Goal: Information Seeking & Learning: Learn about a topic

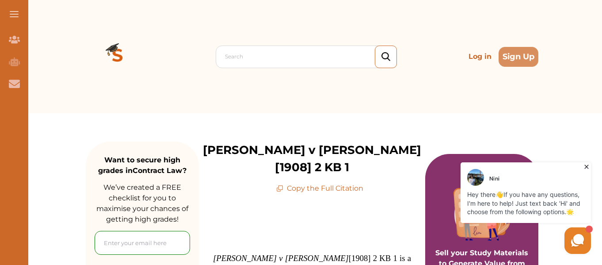
click at [459, 97] on div "Search Log in Sign Up" at bounding box center [312, 56] width 453 height 113
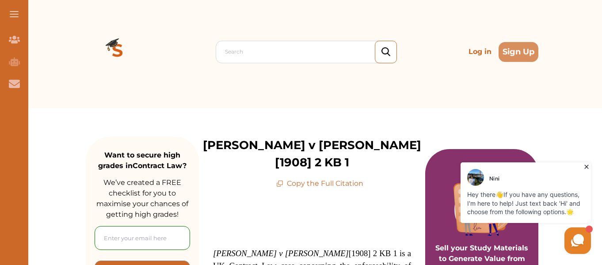
click at [523, 222] on div at bounding box center [526, 218] width 130 height 9
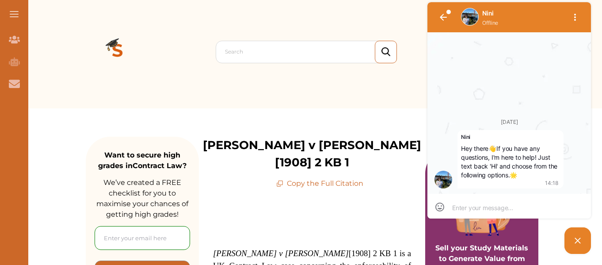
scroll to position [0, 0]
click at [503, 245] on div "Nini Offline [DATE] [PERSON_NAME] Hey there 👋 If you have any questions, I'm he…" at bounding box center [509, 128] width 168 height 256
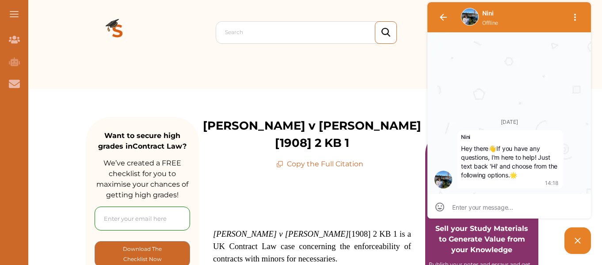
scroll to position [31, 0]
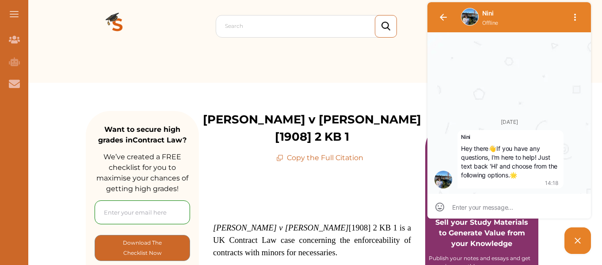
click at [519, 236] on div "Nini Offline [DATE] [PERSON_NAME] Hey there 👋 If you have any questions, I'm he…" at bounding box center [509, 128] width 168 height 256
click at [440, 17] on icon "button" at bounding box center [443, 17] width 7 height 7
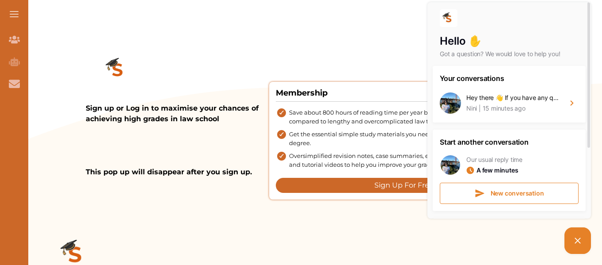
scroll to position [896, 0]
